Goal: Task Accomplishment & Management: Complete application form

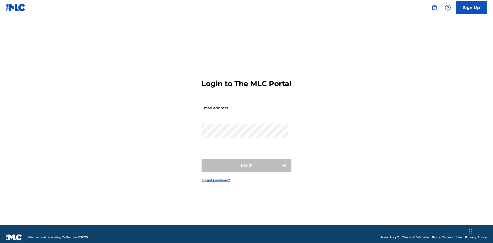
scroll to position [7, 0]
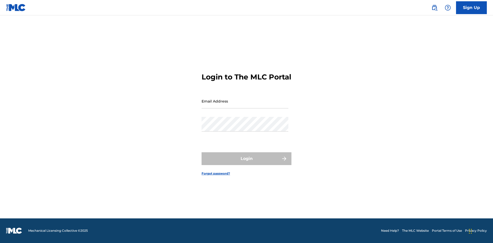
click at [245, 106] on input "Email Address" at bounding box center [245, 101] width 87 height 15
type input "[EMAIL_ADDRESS][DOMAIN_NAME]"
click at [247, 163] on button "Login" at bounding box center [247, 159] width 90 height 13
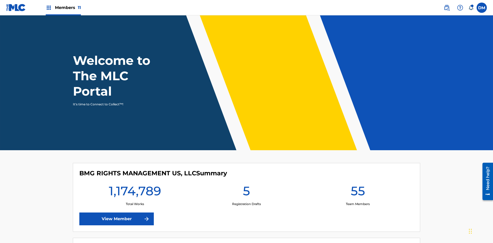
scroll to position [22, 0]
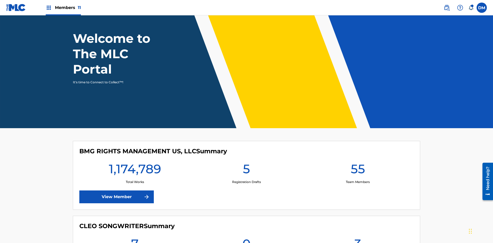
click at [63, 7] on span "Members 11" at bounding box center [68, 8] width 26 height 6
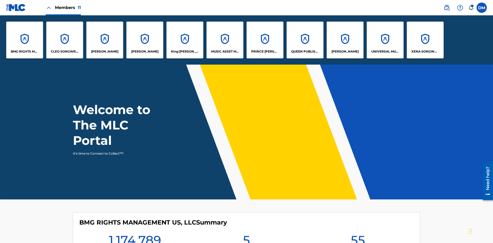
click at [385, 52] on p "UNIVERSAL MUSIC PUB GROUP" at bounding box center [385, 51] width 28 height 5
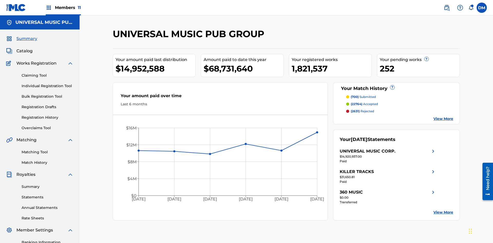
click at [48, 83] on link "Individual Registration Tool" at bounding box center [48, 85] width 52 height 5
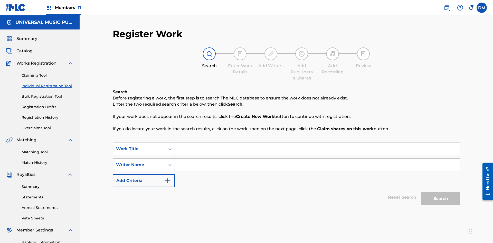
click at [317, 143] on input "Search Form" at bounding box center [317, 149] width 285 height 12
type input "Save At Recordings Page After Adding Recordings"
click at [317, 159] on input "Search Form" at bounding box center [317, 165] width 285 height 12
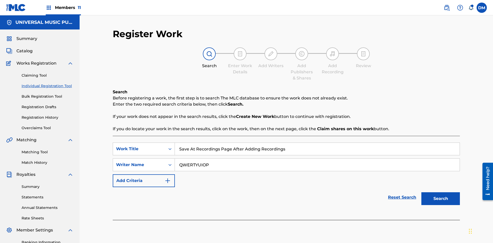
click at [441, 193] on button "Search" at bounding box center [440, 199] width 39 height 13
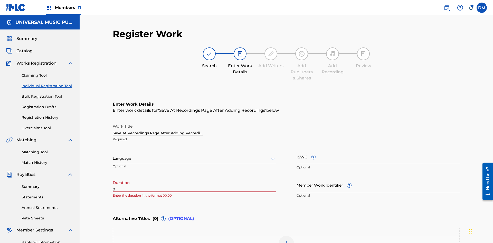
click at [194, 178] on input "0" at bounding box center [194, 185] width 163 height 15
type input "00:00"
click at [273, 156] on icon at bounding box center [273, 159] width 6 height 6
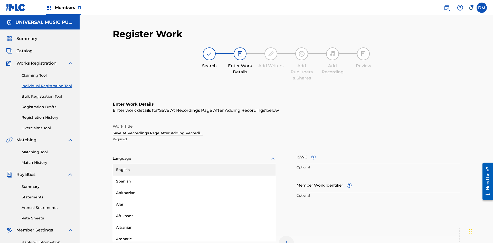
click at [194, 199] on div "Afar" at bounding box center [194, 205] width 163 height 12
click at [378, 178] on input "Member Work Identifier ?" at bounding box center [378, 185] width 163 height 15
type input "[PHONE_NUMBER]"
click at [378, 150] on input "ISWC ?" at bounding box center [378, 157] width 163 height 15
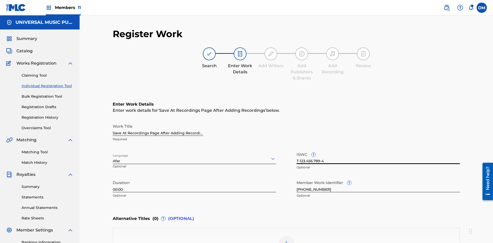
type input "T-123.456.789-4"
click at [286, 241] on img at bounding box center [286, 244] width 6 height 6
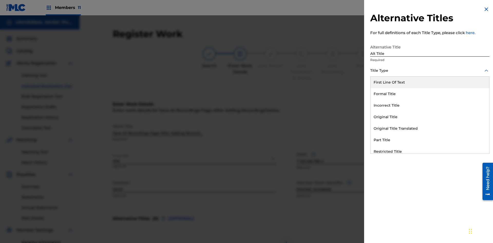
click at [430, 117] on div "Original Title" at bounding box center [430, 117] width 119 height 12
click at [430, 94] on div at bounding box center [429, 94] width 119 height 6
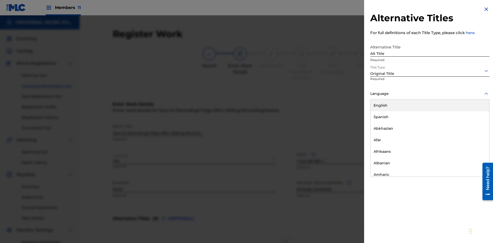
click at [474, 124] on button "Add Title" at bounding box center [474, 124] width 31 height 13
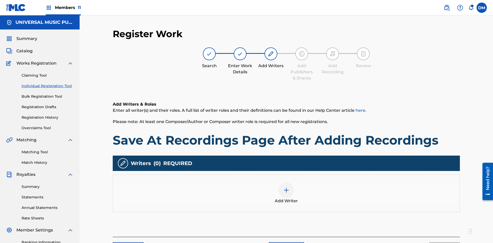
click at [286, 187] on img at bounding box center [286, 190] width 6 height 6
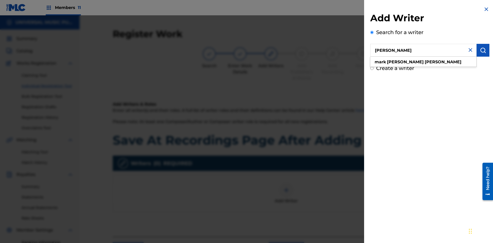
click at [483, 50] on img "submit" at bounding box center [483, 50] width 6 height 6
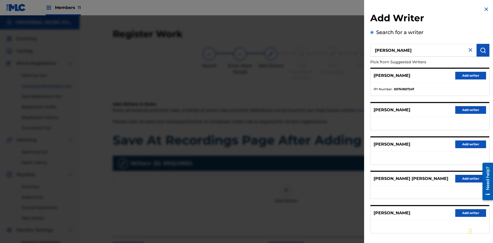
click at [471, 76] on button "Add writer" at bounding box center [470, 76] width 31 height 8
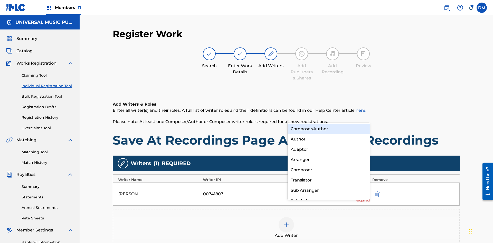
click at [328, 170] on div "Composer" at bounding box center [329, 170] width 82 height 10
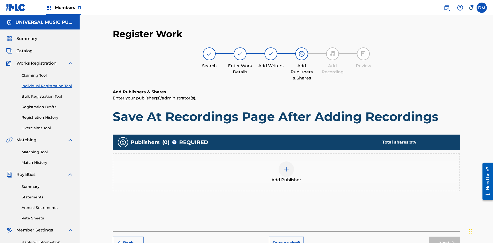
click at [286, 166] on img at bounding box center [286, 169] width 6 height 6
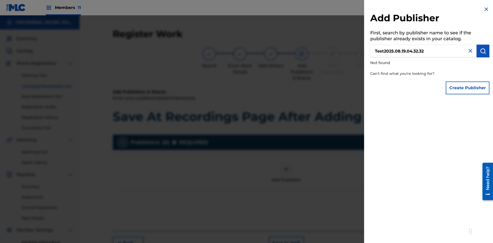
click at [468, 88] on button "Create Publisher" at bounding box center [468, 88] width 44 height 13
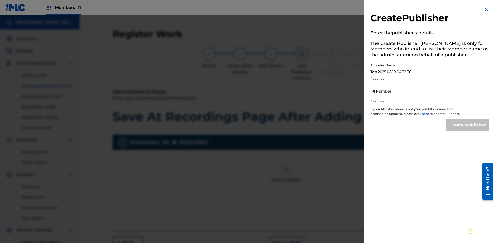
click at [414, 91] on input "IPI Number" at bounding box center [413, 91] width 87 height 15
click at [468, 130] on input "Create Publisher" at bounding box center [468, 125] width 44 height 13
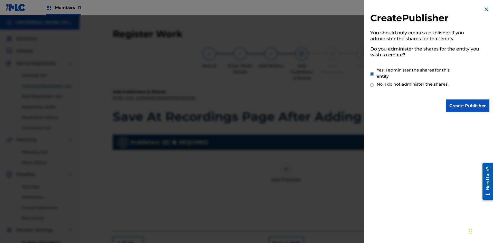
click at [372, 74] on input "Yes, I administer the shares for this entity" at bounding box center [371, 74] width 3 height 11
click at [468, 106] on input "Create Publisher" at bounding box center [468, 106] width 44 height 13
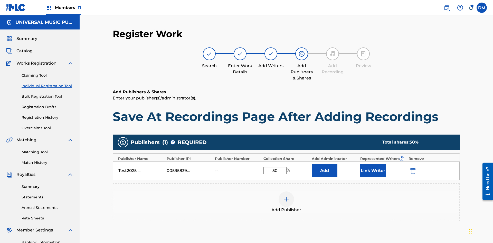
type input "50"
click at [373, 165] on button "Link Writer" at bounding box center [373, 171] width 26 height 13
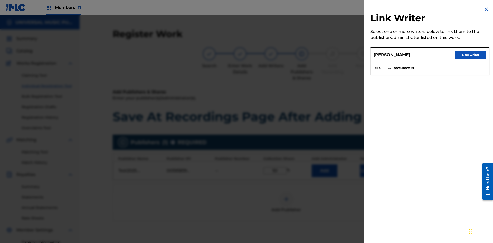
click at [471, 55] on button "Link writer" at bounding box center [470, 55] width 31 height 8
click at [373, 165] on button "Link Writer" at bounding box center [373, 171] width 26 height 13
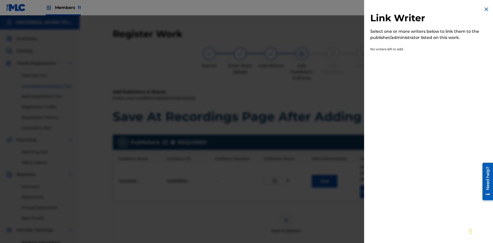
click at [486, 9] on img at bounding box center [486, 9] width 6 height 6
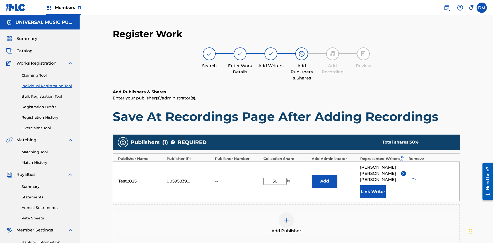
click at [325, 175] on button "Add" at bounding box center [325, 181] width 26 height 13
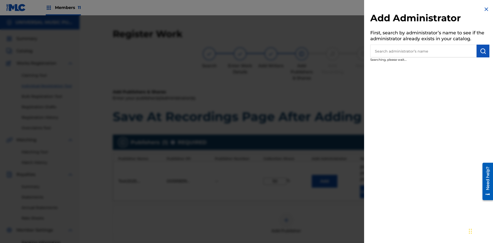
click at [424, 51] on input "text" at bounding box center [423, 51] width 106 height 13
type input "Test2025.08.19.04.32.58"
click at [483, 51] on img "submit" at bounding box center [483, 51] width 6 height 6
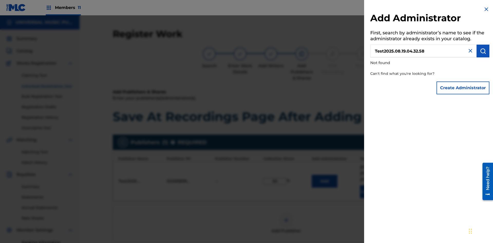
click at [463, 88] on button "Create Administrator" at bounding box center [463, 88] width 53 height 13
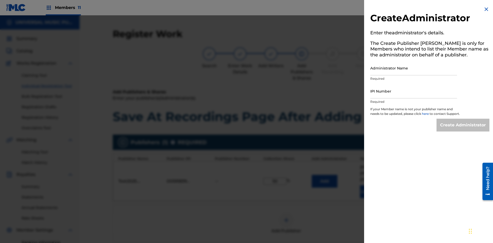
click at [414, 68] on input "Administrator Name" at bounding box center [413, 68] width 87 height 15
click at [414, 91] on input "IPI Number" at bounding box center [413, 91] width 87 height 15
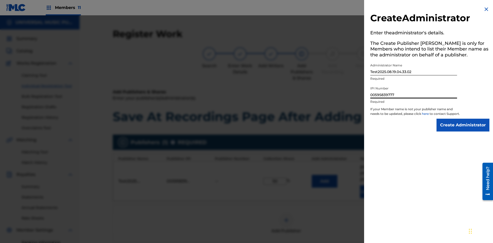
click at [463, 130] on input "Create Administrator" at bounding box center [463, 125] width 53 height 13
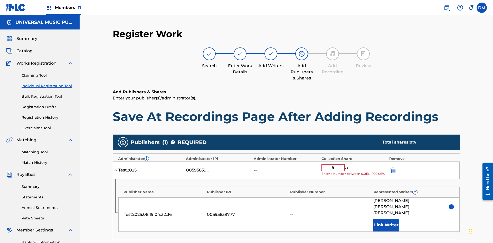
type input "50"
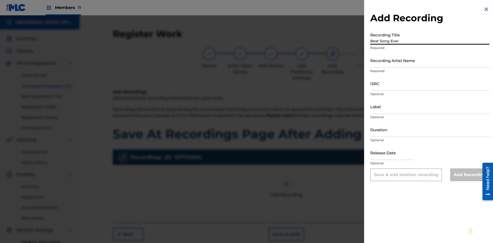
type input "Best Song Ever"
click at [430, 60] on input "Recording Artist Name" at bounding box center [429, 60] width 119 height 15
type input "[PERSON_NAME]"
click at [430, 83] on input "ISRC" at bounding box center [429, 83] width 119 height 15
click at [430, 107] on input "Label" at bounding box center [429, 106] width 119 height 15
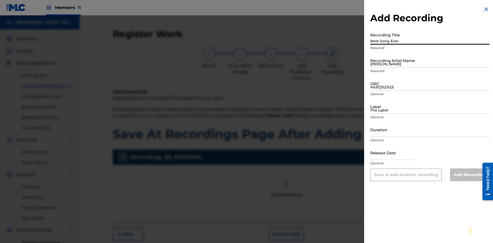
click at [430, 130] on input "Duration" at bounding box center [429, 130] width 119 height 15
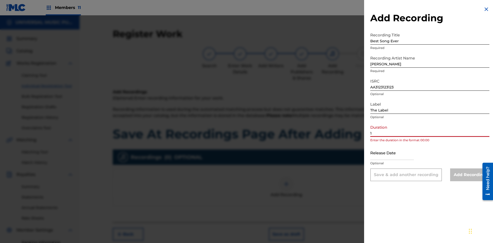
click at [430, 130] on input "1" at bounding box center [429, 130] width 119 height 15
click at [396, 153] on input "text" at bounding box center [392, 153] width 44 height 15
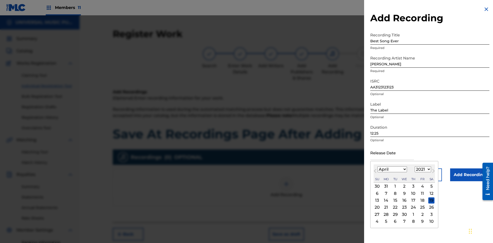
click at [422, 170] on select "1900 1901 1902 1903 1904 1905 1906 1907 1908 1909 1910 1911 1912 1913 1914 1915…" at bounding box center [423, 170] width 16 height 6
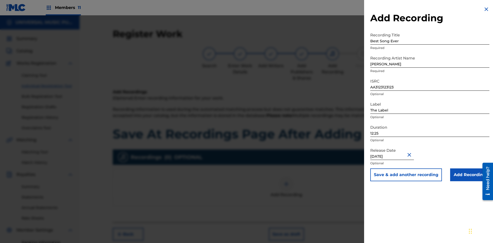
click at [470, 175] on input "Add Recording" at bounding box center [469, 175] width 39 height 13
click at [286, 228] on button "Save as draft" at bounding box center [286, 234] width 35 height 13
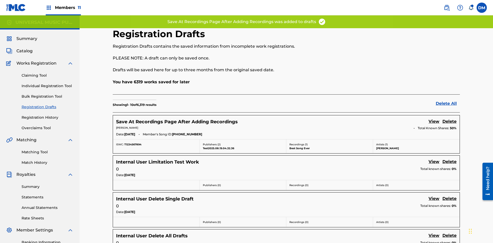
click at [434, 119] on link "View" at bounding box center [434, 122] width 11 height 7
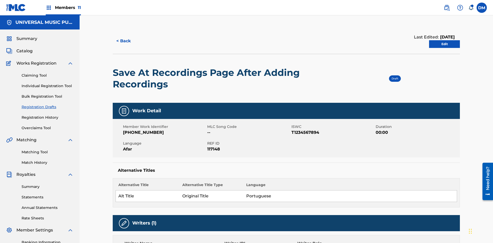
click at [445, 40] on link "Edit" at bounding box center [444, 44] width 31 height 8
